Goal: Task Accomplishment & Management: Complete application form

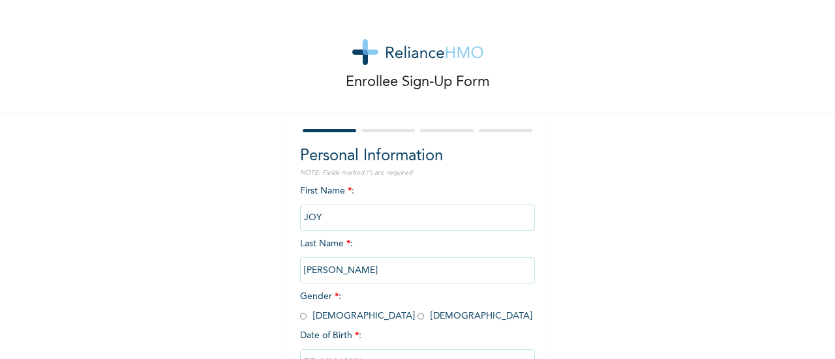
scroll to position [99, 0]
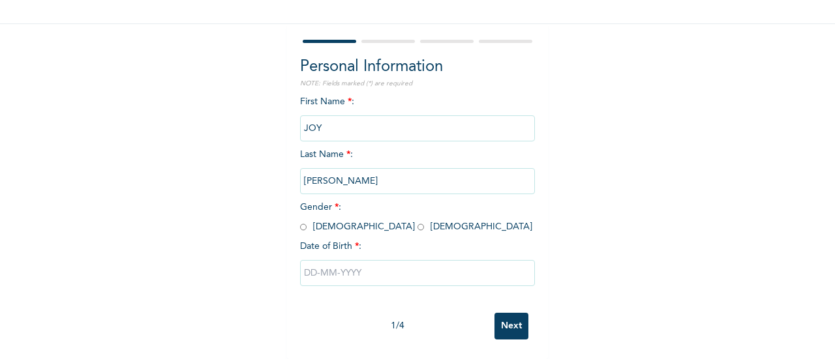
click at [417, 221] on input "radio" at bounding box center [420, 227] width 7 height 12
radio input "true"
click at [339, 260] on input "text" at bounding box center [417, 273] width 235 height 26
select select "8"
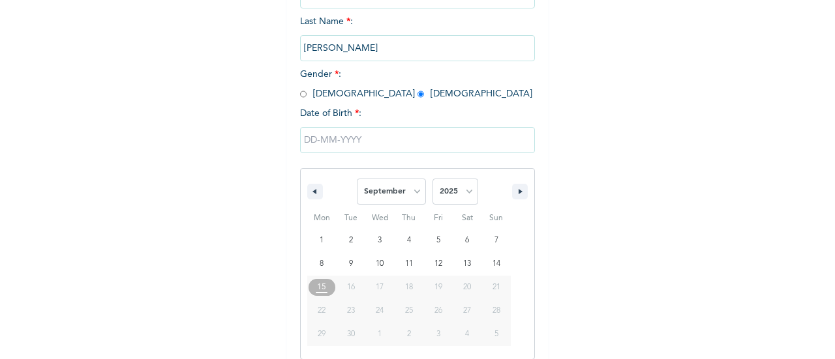
scroll to position [234, 0]
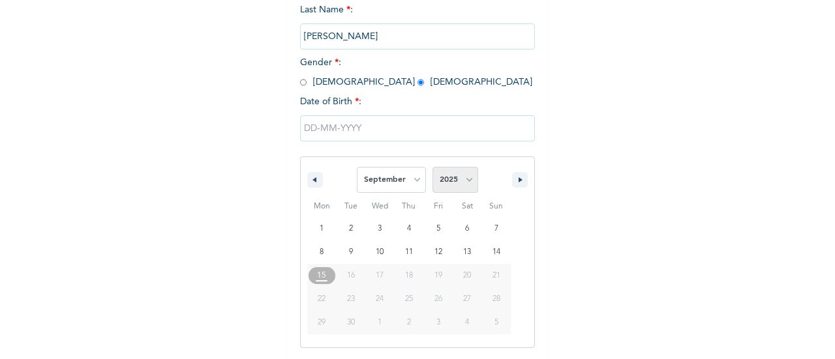
click at [453, 189] on select "2025 2024 2023 2022 2021 2020 2019 2018 2017 2016 2015 2014 2013 2012 2011 2010…" at bounding box center [455, 180] width 46 height 26
select select "1997"
click at [432, 168] on select "2025 2024 2023 2022 2021 2020 2019 2018 2017 2016 2015 2014 2013 2012 2011 2010…" at bounding box center [455, 180] width 46 height 26
click at [387, 165] on span "January February March April May June July August September October November De…" at bounding box center [391, 179] width 69 height 39
click at [399, 178] on select "January February March April May June July August September October November De…" at bounding box center [391, 180] width 69 height 26
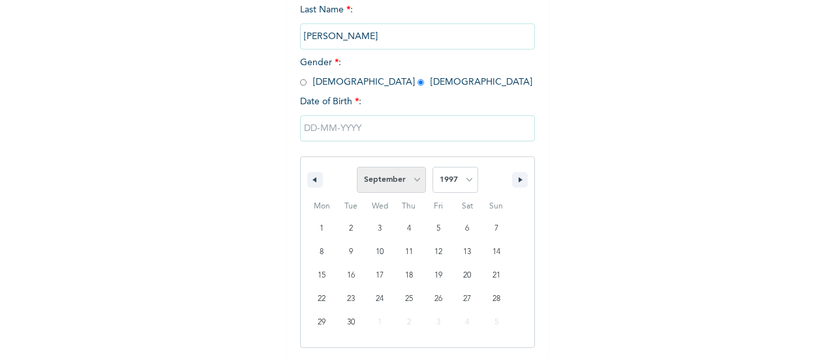
select select "2"
click at [357, 168] on select "January February March April May June July August September October November De…" at bounding box center [391, 180] width 69 height 26
type input "[DATE]"
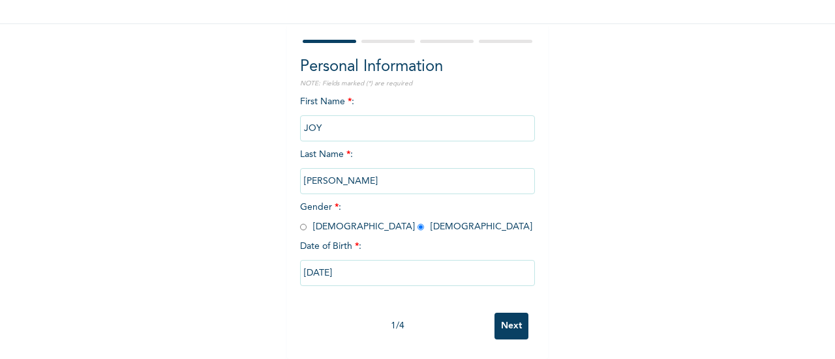
click at [508, 314] on input "Next" at bounding box center [511, 326] width 34 height 27
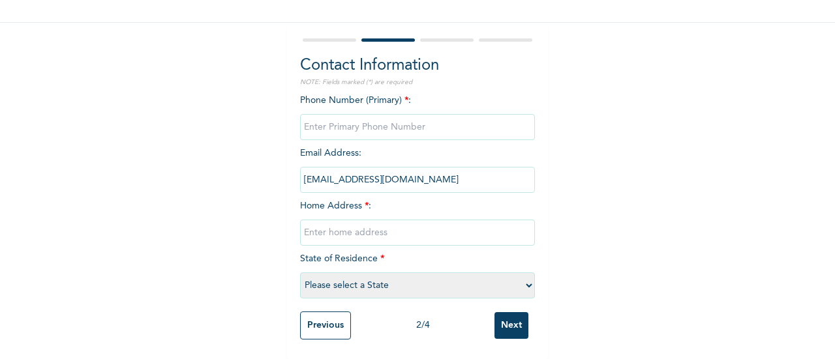
click at [399, 124] on input "phone" at bounding box center [417, 127] width 235 height 26
paste input "08160209393"
type input "08160209393"
click at [335, 220] on input "text" at bounding box center [417, 233] width 235 height 26
paste input "Ajah by [PERSON_NAME]"
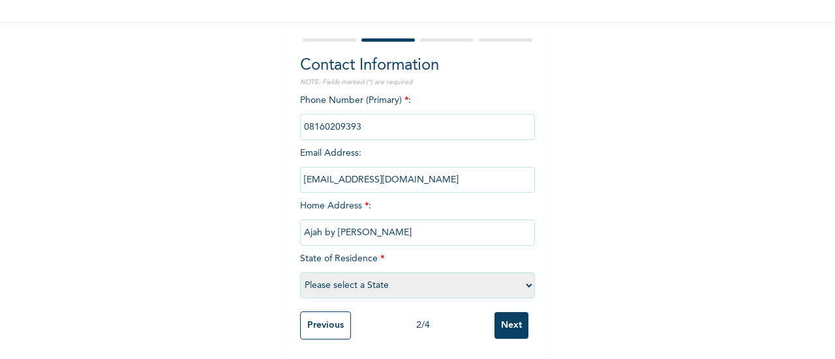
type input "Ajah by [PERSON_NAME]"
click at [339, 275] on select "Please select a State [PERSON_NAME] (FCT) [PERSON_NAME] Ibom [GEOGRAPHIC_DATA] …" at bounding box center [417, 286] width 235 height 26
select select "25"
click at [300, 273] on select "Please select a State [PERSON_NAME] (FCT) [PERSON_NAME] Ibom [GEOGRAPHIC_DATA] …" at bounding box center [417, 286] width 235 height 26
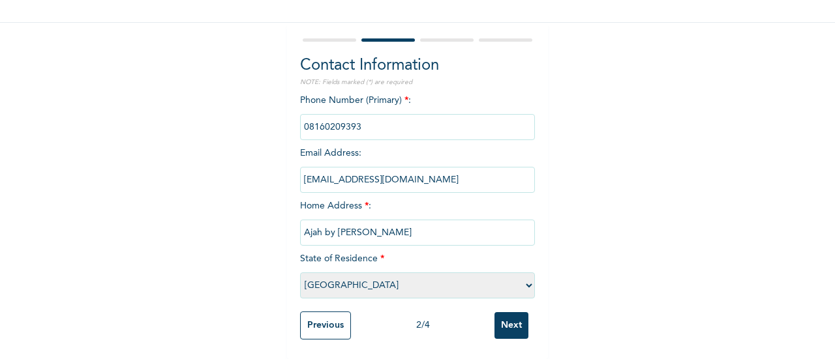
click at [500, 312] on input "Next" at bounding box center [511, 325] width 34 height 27
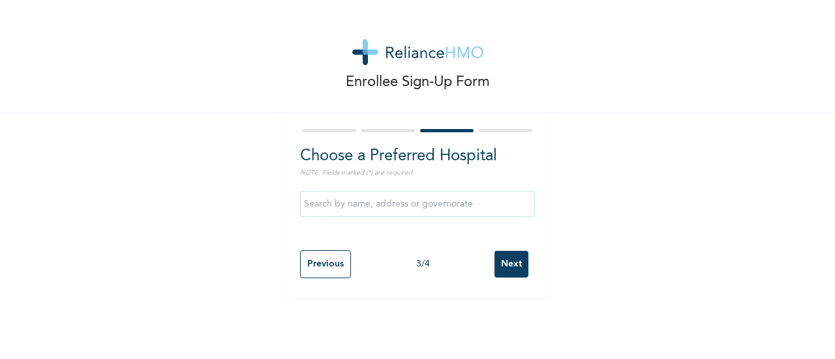
click at [494, 268] on input "Next" at bounding box center [511, 264] width 34 height 27
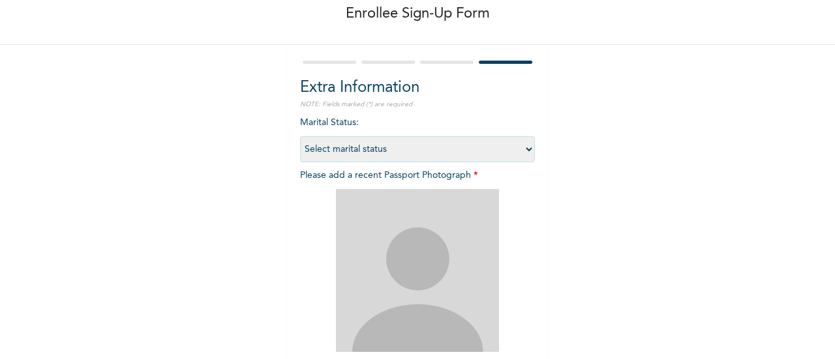
scroll to position [69, 0]
drag, startPoint x: 397, startPoint y: 149, endPoint x: 370, endPoint y: 186, distance: 44.9
click at [370, 186] on div "Marital Status : Select marital status [DEMOGRAPHIC_DATA] Married [DEMOGRAPHIC_…" at bounding box center [417, 276] width 235 height 323
select select "1"
click at [300, 136] on select "Select marital status [DEMOGRAPHIC_DATA] Married [DEMOGRAPHIC_DATA] Widow/[DEMO…" at bounding box center [417, 149] width 235 height 26
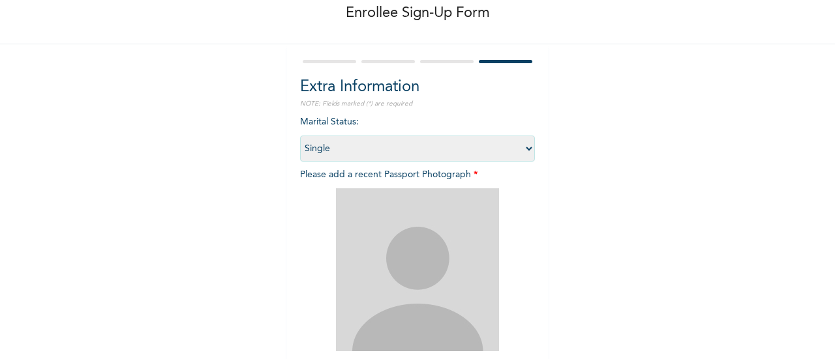
scroll to position [213, 0]
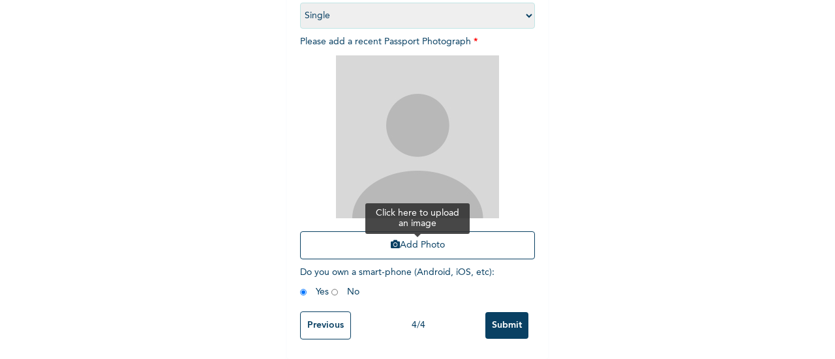
click at [457, 239] on button "Add Photo" at bounding box center [417, 246] width 235 height 28
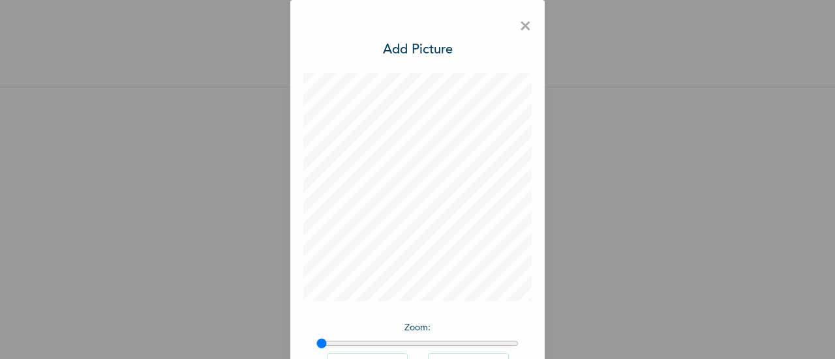
scroll to position [95, 0]
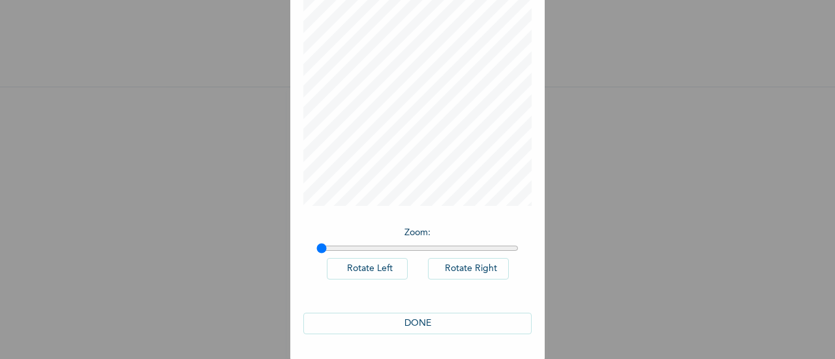
click at [439, 316] on button "DONE" at bounding box center [417, 324] width 228 height 22
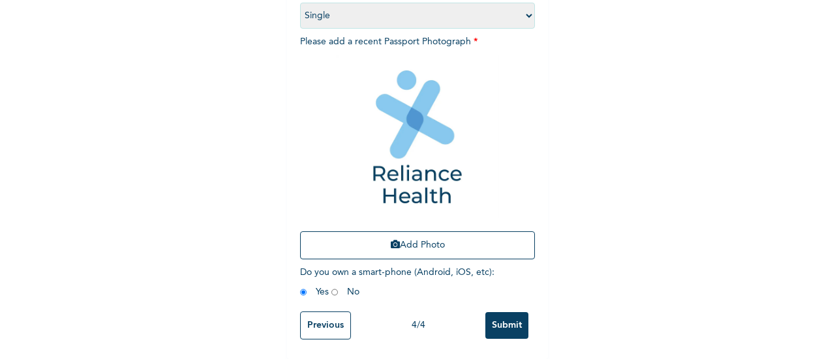
scroll to position [213, 0]
click at [335, 312] on input "Previous" at bounding box center [325, 326] width 51 height 28
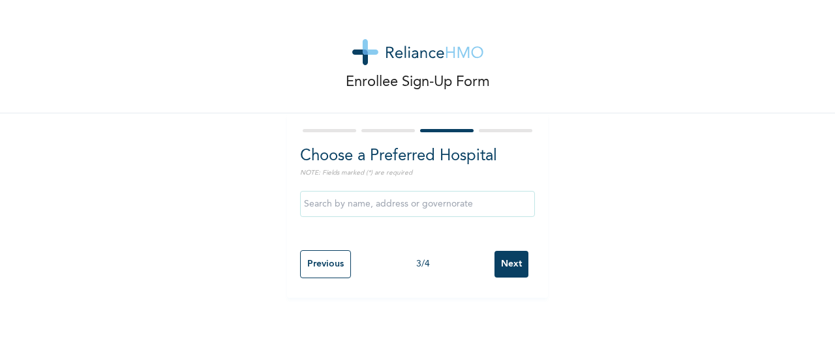
scroll to position [0, 0]
click at [511, 256] on input "Next" at bounding box center [511, 264] width 34 height 27
select select "1"
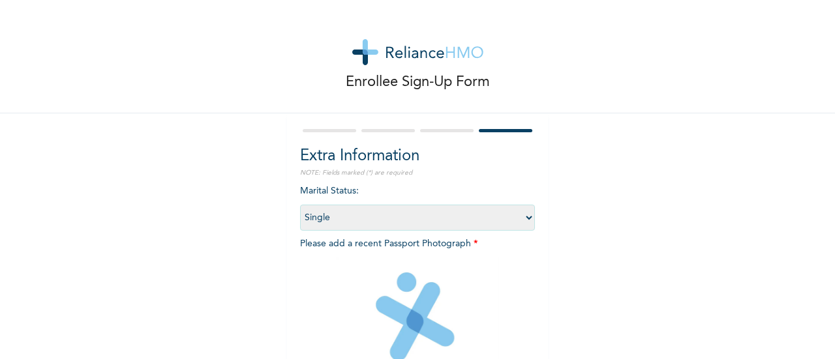
scroll to position [213, 0]
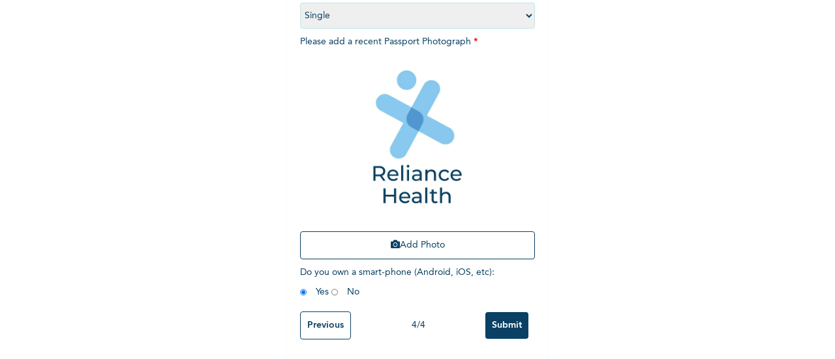
click at [317, 312] on input "Previous" at bounding box center [325, 326] width 51 height 28
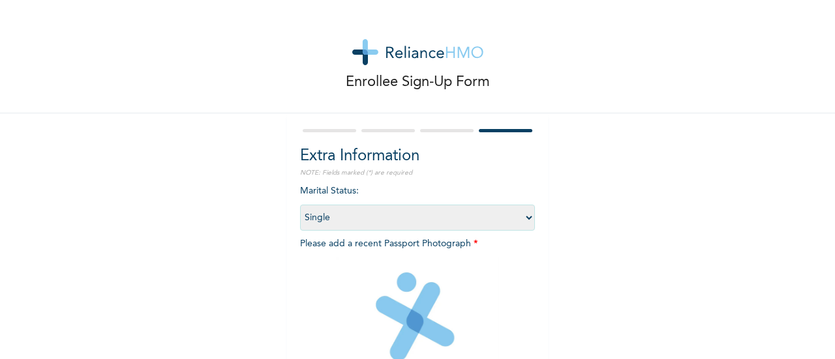
click at [317, 306] on div "Enrollee Sign-Up Form Extra Information NOTE: Fields marked (*) are required Ma…" at bounding box center [417, 179] width 835 height 359
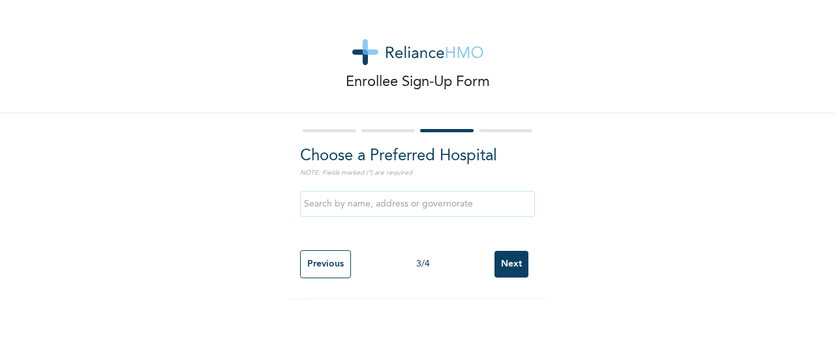
click at [324, 276] on input "Previous" at bounding box center [325, 264] width 51 height 28
select select "25"
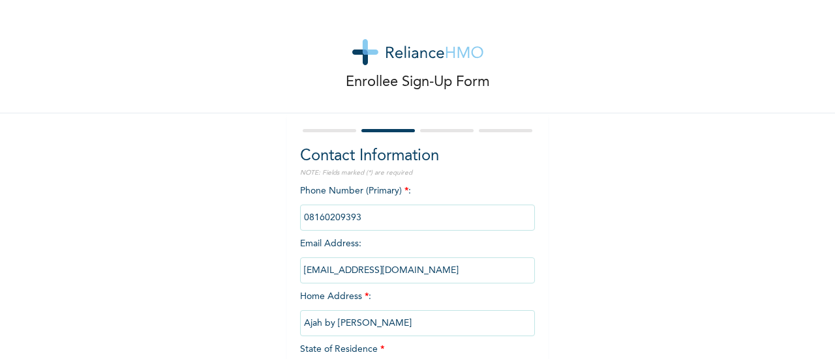
scroll to position [102, 0]
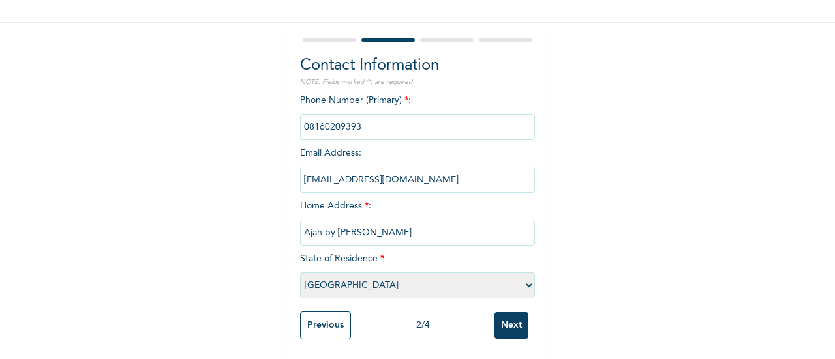
click at [305, 323] on input "Previous" at bounding box center [325, 326] width 51 height 28
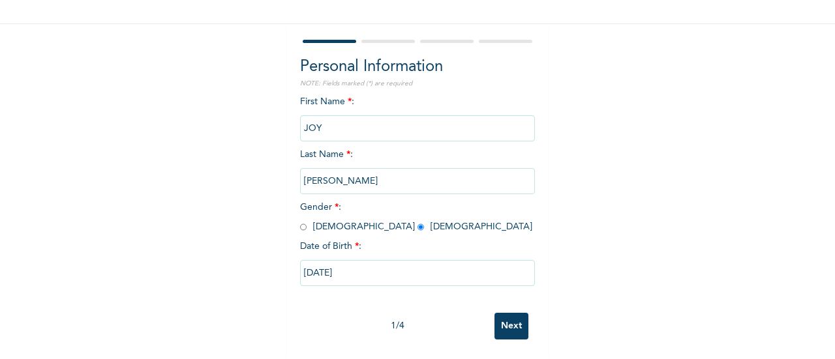
click at [500, 313] on input "Next" at bounding box center [511, 326] width 34 height 27
select select "25"
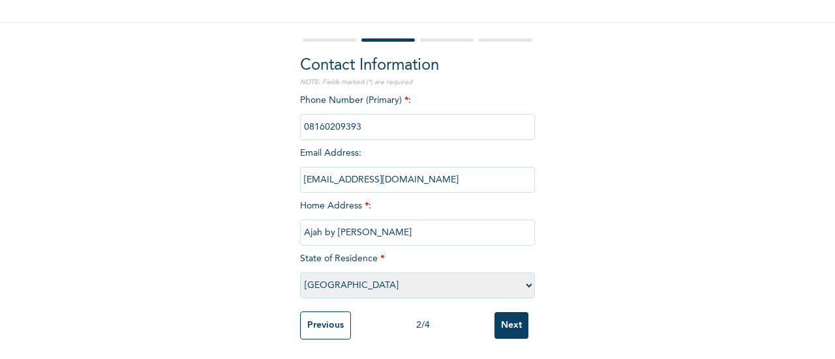
click at [514, 316] on input "Next" at bounding box center [511, 325] width 34 height 27
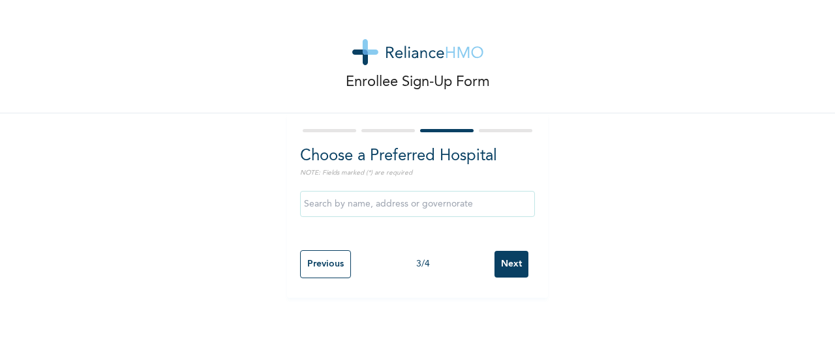
click at [509, 264] on input "Next" at bounding box center [511, 264] width 34 height 27
select select "1"
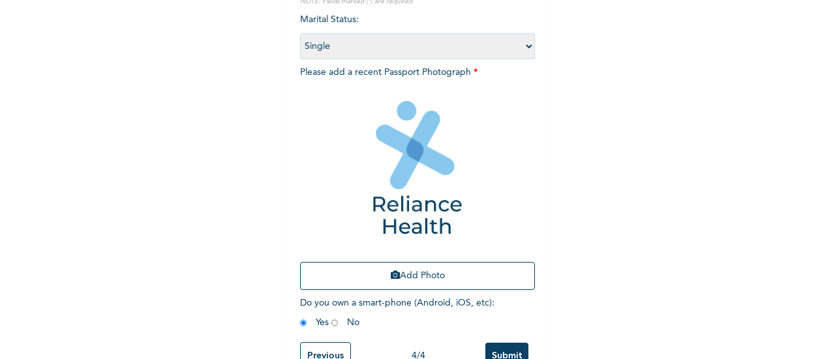
scroll to position [213, 0]
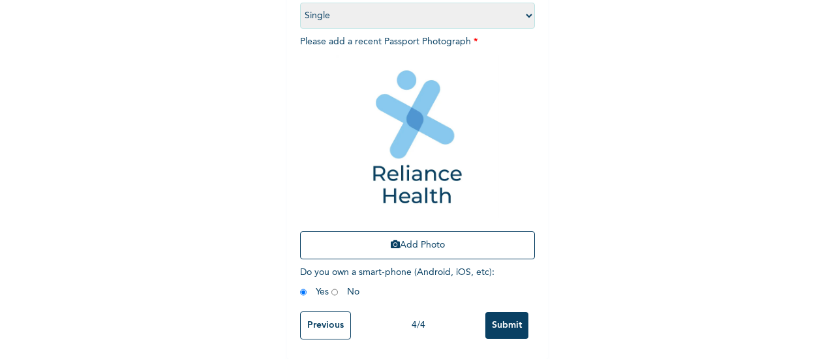
click at [512, 312] on input "Submit" at bounding box center [506, 325] width 43 height 27
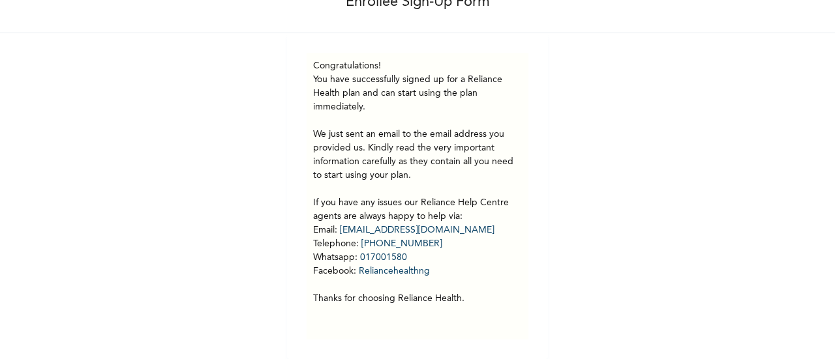
scroll to position [0, 0]
